Goal: Ask a question

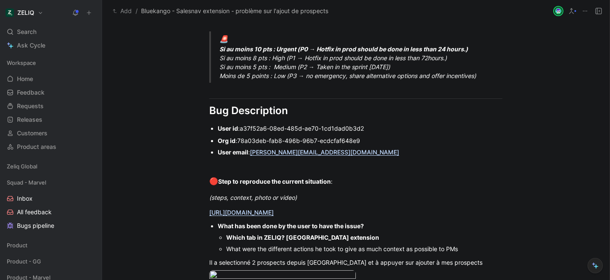
click at [165, 80] on div "Urgency classification Q1 : Le bug empêche-t-il d’utiliser des fonctionnalités …" at bounding box center [356, 9] width 508 height 714
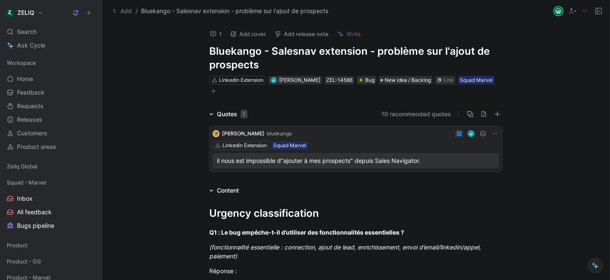
click at [210, 35] on icon at bounding box center [213, 34] width 7 height 7
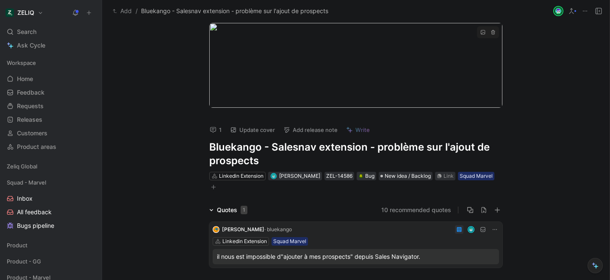
click at [331, 41] on body "ZELIQ Search ⌘ K Ask Cycle Workspace Home G then H Feedback G then F Requests G…" at bounding box center [305, 140] width 610 height 280
click at [101, 279] on div at bounding box center [305, 280] width 610 height 0
click at [104, 279] on div at bounding box center [305, 280] width 610 height 0
click at [196, 78] on div at bounding box center [356, 65] width 508 height 86
drag, startPoint x: 522, startPoint y: 107, endPoint x: 508, endPoint y: 57, distance: 52.2
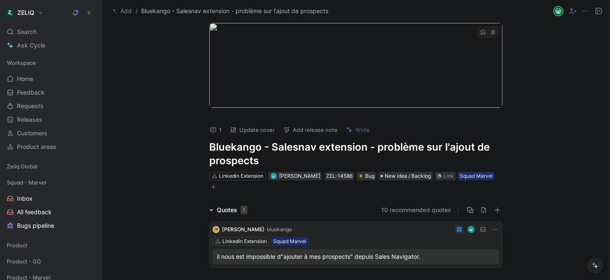
click at [326, 46] on div at bounding box center [356, 65] width 508 height 86
click at [492, 34] on button "button" at bounding box center [493, 32] width 8 height 8
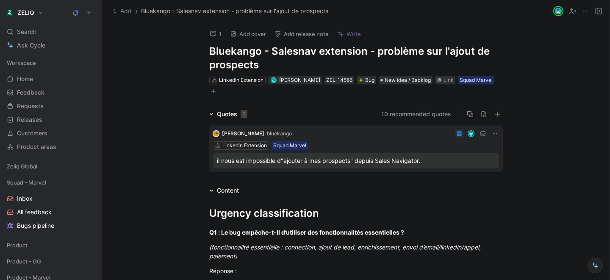
click at [213, 35] on use at bounding box center [213, 34] width 6 height 6
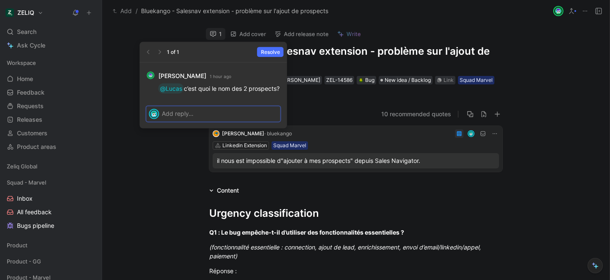
click at [245, 118] on p at bounding box center [220, 113] width 116 height 9
click at [189, 118] on p at bounding box center [220, 113] width 116 height 9
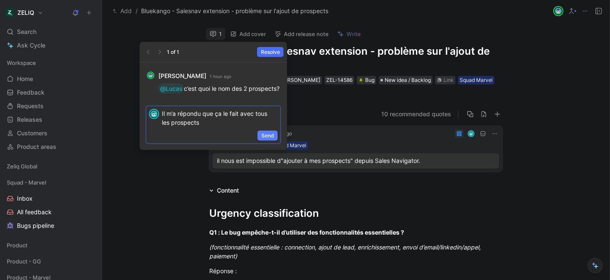
click at [266, 140] on span "Send" at bounding box center [267, 135] width 13 height 8
